Goal: Transaction & Acquisition: Purchase product/service

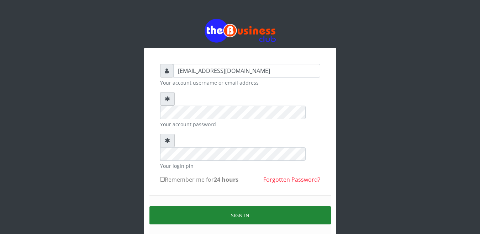
click at [227, 206] on button "Sign in" at bounding box center [239, 215] width 181 height 18
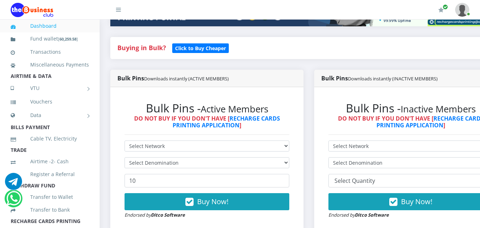
scroll to position [157, 0]
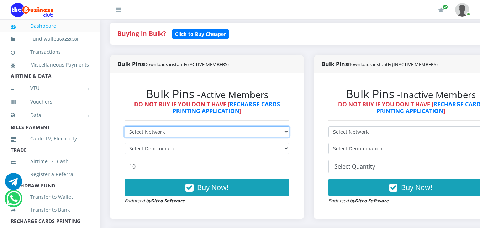
click at [257, 126] on select "Select Network MTN Globacom 9Mobile Airtel" at bounding box center [207, 131] width 165 height 11
click at [263, 126] on select "Select Network MTN Globacom 9Mobile Airtel" at bounding box center [207, 131] width 165 height 11
select select "MTN"
click at [125, 126] on select "Select Network MTN Globacom 9Mobile Airtel" at bounding box center [207, 131] width 165 height 11
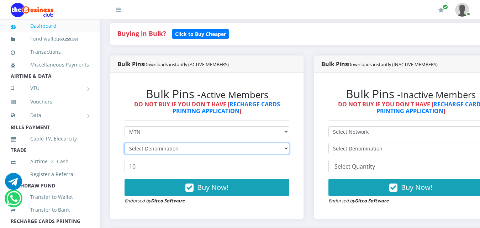
click at [262, 143] on select "Select Denomination" at bounding box center [207, 148] width 165 height 11
select select "193.98-200"
click at [125, 143] on select "Select Denomination MTN NGN100 - ₦96.99 MTN NGN200 - ₦193.98 MTN NGN400 - ₦387.…" at bounding box center [207, 148] width 165 height 11
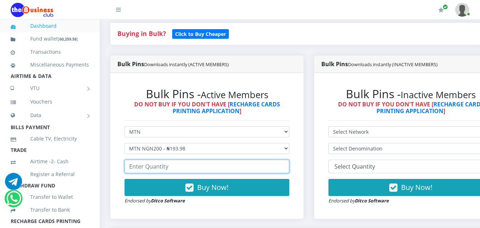
click at [259, 160] on input "number" at bounding box center [207, 167] width 165 height 14
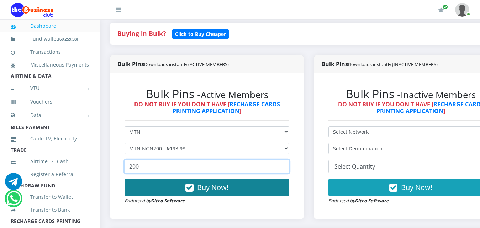
type input "200"
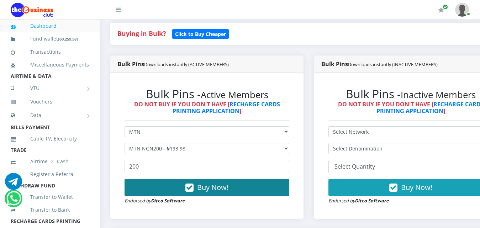
click at [247, 179] on button "Buy Now!" at bounding box center [207, 187] width 165 height 17
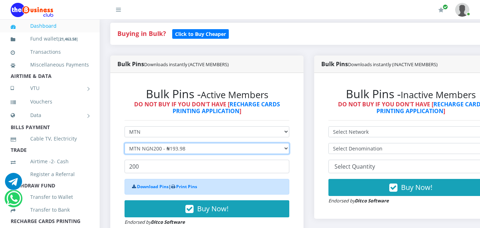
click at [245, 143] on select "Select Denomination MTN NGN100 - ₦96.99 MTN NGN200 - ₦193.98 MTN NGN400 - ₦387.…" at bounding box center [207, 148] width 165 height 11
click at [125, 143] on select "Select Denomination MTN NGN100 - ₦96.99 MTN NGN200 - ₦193.98 MTN NGN400 - ₦387.…" at bounding box center [207, 148] width 165 height 11
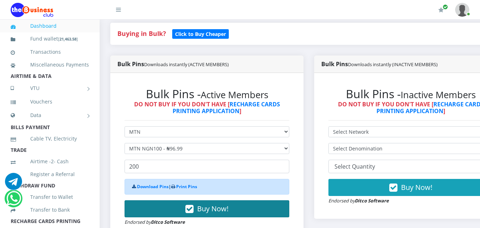
click at [228, 204] on span "Buy Now!" at bounding box center [212, 209] width 31 height 10
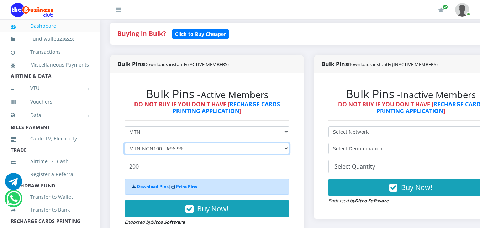
click at [211, 143] on select "Select Denomination MTN NGN100 - ₦96.99 MTN NGN200 - ₦193.98 MTN NGN400 - ₦387.…" at bounding box center [207, 148] width 165 height 11
select select "484.95-500"
click at [125, 143] on select "Select Denomination MTN NGN100 - ₦96.99 MTN NGN200 - ₦193.98 MTN NGN400 - ₦387.…" at bounding box center [207, 148] width 165 height 11
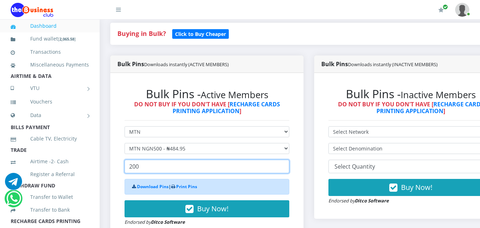
click at [195, 161] on input "200" at bounding box center [207, 167] width 165 height 14
type input "2"
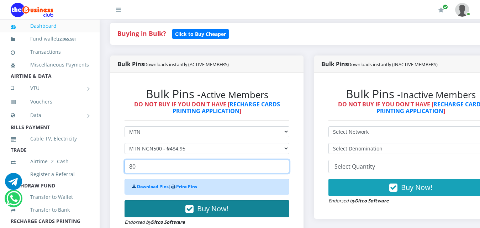
type input "80"
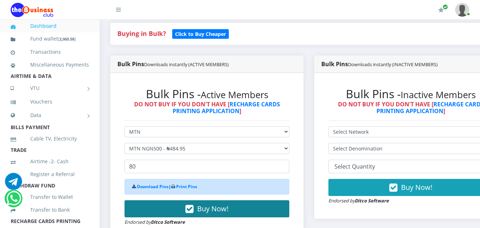
click at [206, 204] on span "Buy Now!" at bounding box center [212, 209] width 31 height 10
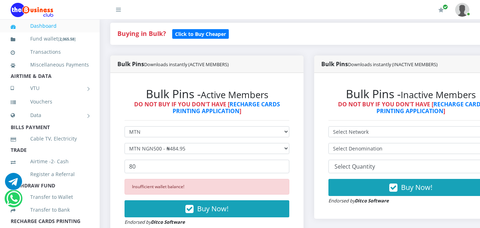
click at [63, 27] on link "Dashboard" at bounding box center [50, 26] width 78 height 16
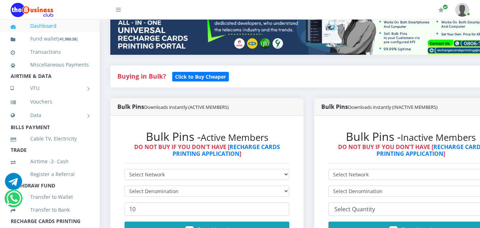
scroll to position [128, 0]
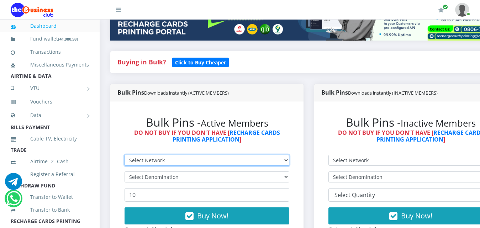
click at [267, 155] on select "Select Network MTN Globacom 9Mobile Airtel" at bounding box center [207, 160] width 165 height 11
select select "MTN"
click at [125, 155] on select "Select Network MTN Globacom 9Mobile Airtel" at bounding box center [207, 160] width 165 height 11
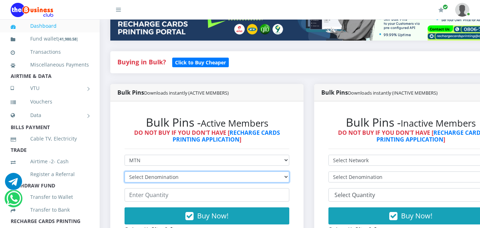
click at [267, 172] on select "Select Denomination MTN NGN100 - ₦96.99 MTN NGN200 - ₦193.98 MTN NGN400 - ₦387.…" at bounding box center [207, 177] width 165 height 11
select select "484.95-500"
click at [125, 172] on select "Select Denomination MTN NGN100 - ₦96.99 MTN NGN200 - ₦193.98 MTN NGN400 - ₦387.…" at bounding box center [207, 177] width 165 height 11
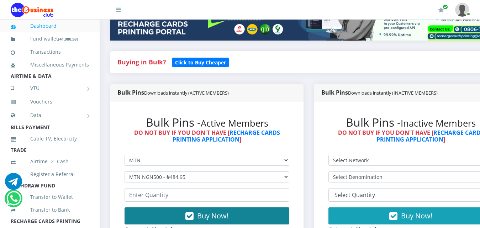
click at [262, 208] on button "Buy Now!" at bounding box center [207, 215] width 165 height 17
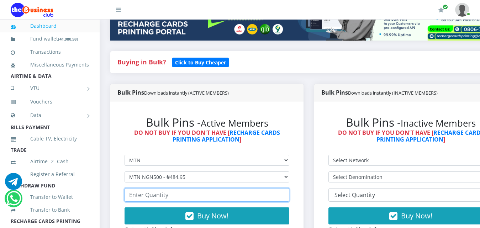
click at [248, 188] on input "number" at bounding box center [207, 195] width 165 height 14
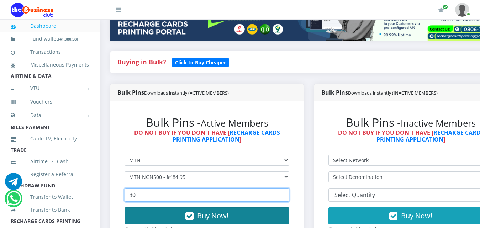
type input "80"
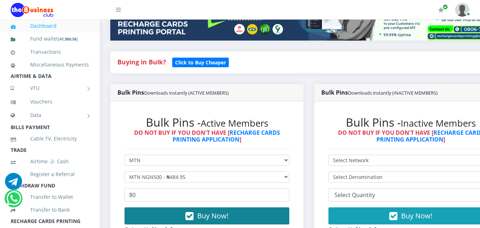
click at [239, 210] on button "Buy Now!" at bounding box center [207, 215] width 165 height 17
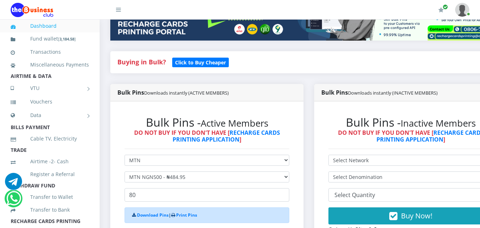
click at [63, 24] on link "Dashboard" at bounding box center [50, 26] width 78 height 16
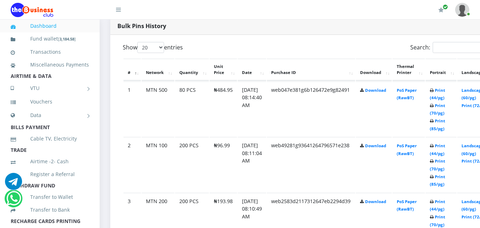
scroll to position [370, 0]
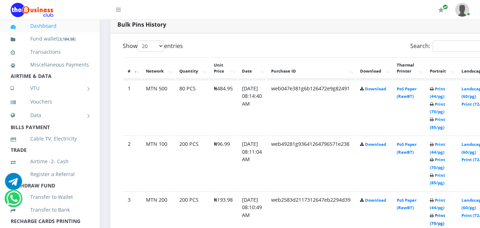
click at [445, 213] on link "Print (70/pg)" at bounding box center [437, 219] width 15 height 13
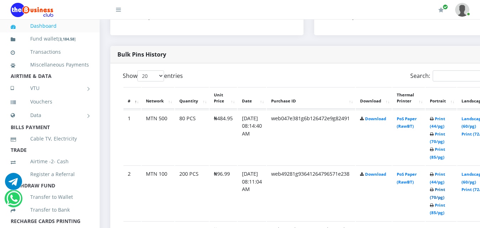
click at [445, 187] on link "Print (70/pg)" at bounding box center [437, 193] width 15 height 13
click at [445, 116] on link "Print (44/pg)" at bounding box center [437, 122] width 15 height 13
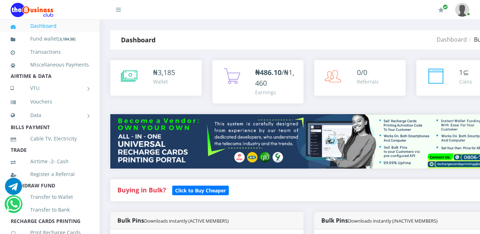
select select "MTN"
